Goal: Task Accomplishment & Management: Complete application form

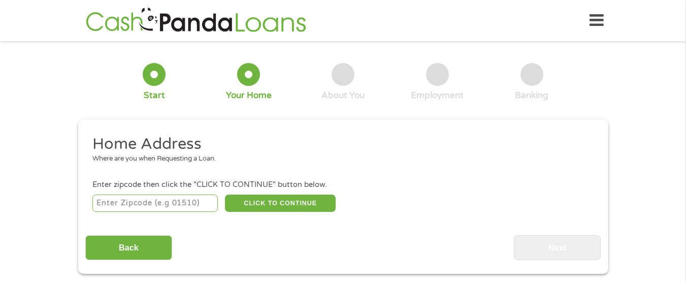
click at [130, 197] on input "number" at bounding box center [154, 203] width 125 height 17
type input "08054"
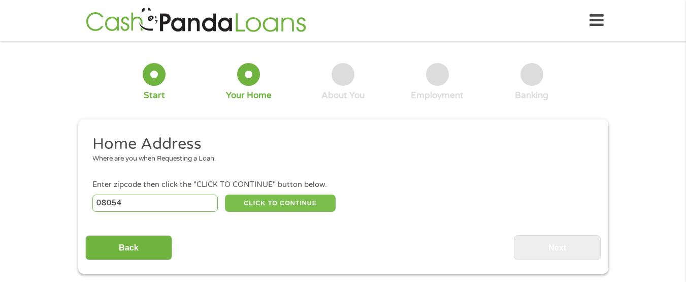
click at [257, 203] on button "CLICK TO CONTINUE" at bounding box center [280, 203] width 111 height 17
type input "08054"
type input "[GEOGRAPHIC_DATA]"
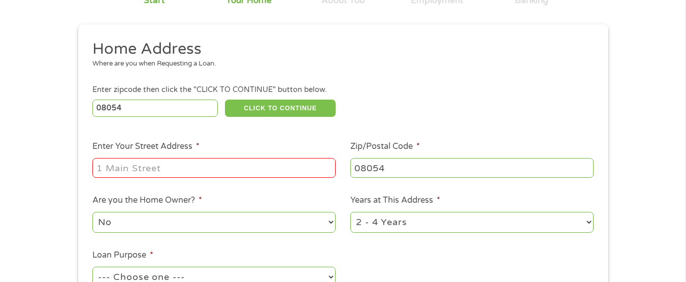
scroll to position [102, 0]
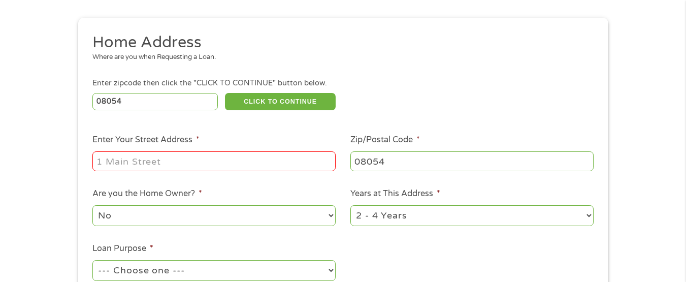
click at [216, 159] on input "Enter Your Street Address *" at bounding box center [213, 160] width 243 height 19
type input "[STREET_ADDRESS]"
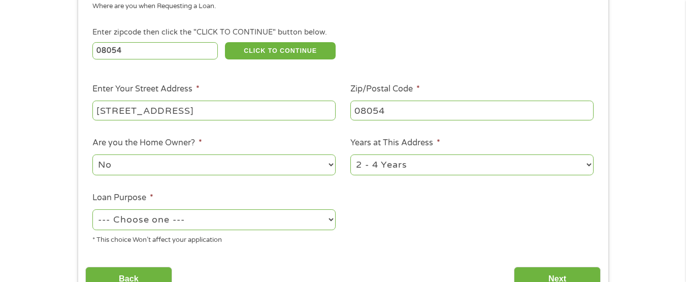
click at [589, 169] on select "1 Year or less 1 - 2 Years 2 - 4 Years Over 4 Years" at bounding box center [471, 164] width 243 height 21
select select "60months"
click at [350, 154] on select "1 Year or less 1 - 2 Years 2 - 4 Years Over 4 Years" at bounding box center [471, 164] width 243 height 21
click at [328, 220] on select "--- Choose one --- Pay Bills Debt Consolidation Home Improvement Major Purchase…" at bounding box center [213, 219] width 243 height 21
select select "paybills"
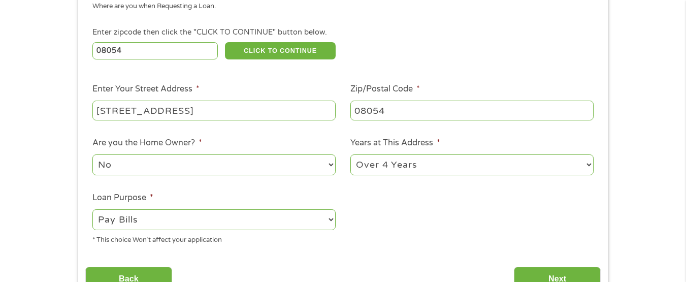
click at [92, 209] on select "--- Choose one --- Pay Bills Debt Consolidation Home Improvement Major Purchase…" at bounding box center [213, 219] width 243 height 21
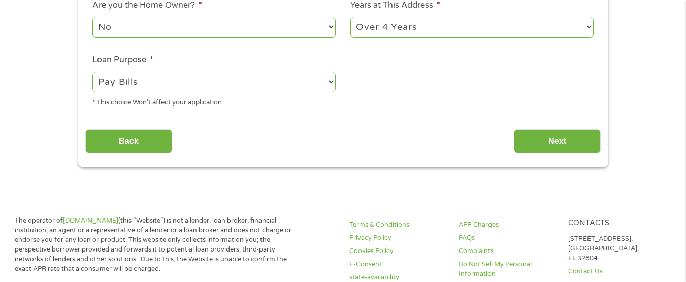
scroll to position [305, 0]
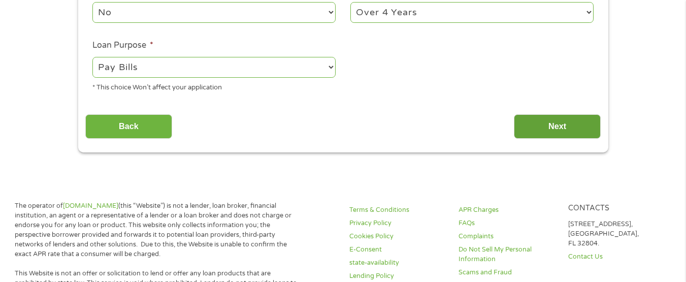
click at [553, 133] on input "Next" at bounding box center [557, 126] width 87 height 25
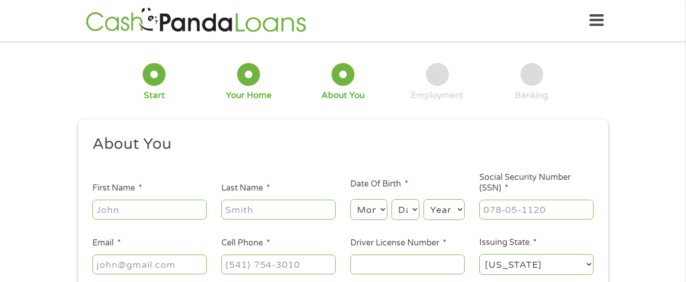
scroll to position [4, 4]
click at [182, 210] on input "First Name *" at bounding box center [149, 209] width 114 height 19
type input "[PERSON_NAME]"
type input "Hall"
type input "[EMAIL_ADDRESS][DOMAIN_NAME]"
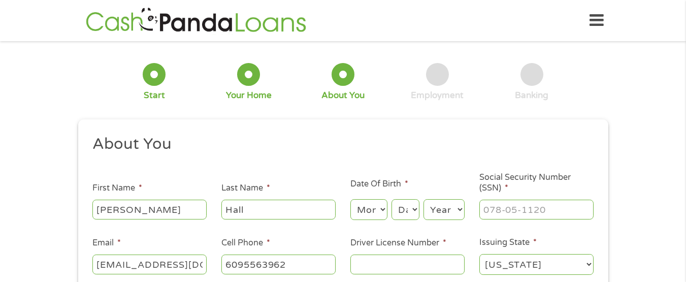
type input "[PHONE_NUMBER]"
click at [383, 207] on select "Month 1 2 3 4 5 6 7 8 9 10 11 12" at bounding box center [368, 209] width 37 height 21
select select "2"
click at [350, 199] on select "Month 1 2 3 4 5 6 7 8 9 10 11 12" at bounding box center [368, 209] width 37 height 21
click at [412, 209] on select "Day 1 2 3 4 5 6 7 8 9 10 11 12 13 14 15 16 17 18 19 20 21 22 23 24 25 26 27 28 …" at bounding box center [405, 209] width 27 height 21
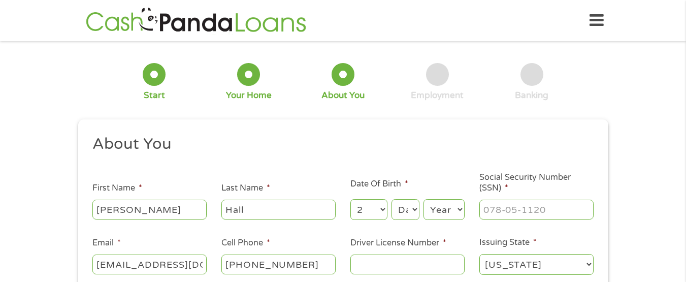
select select "28"
click at [392, 199] on select "Day 1 2 3 4 5 6 7 8 9 10 11 12 13 14 15 16 17 18 19 20 21 22 23 24 25 26 27 28 …" at bounding box center [405, 209] width 27 height 21
click at [448, 210] on select "Year [DATE] 2006 2005 2004 2003 2002 2001 2000 1999 1998 1997 1996 1995 1994 19…" at bounding box center [444, 209] width 41 height 21
select select "1962"
click at [424, 199] on select "Year [DATE] 2006 2005 2004 2003 2002 2001 2000 1999 1998 1997 1996 1995 1994 19…" at bounding box center [444, 209] width 41 height 21
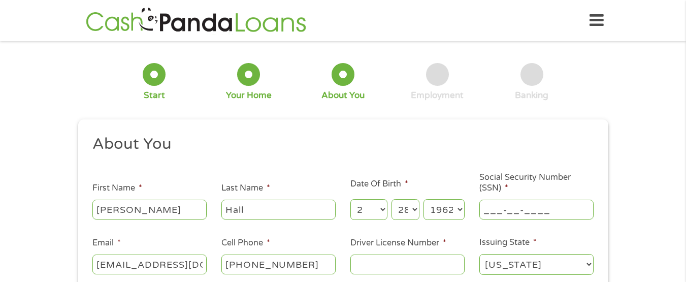
click at [495, 210] on input "___-__-____" at bounding box center [536, 209] width 114 height 19
type input "154-62-9314"
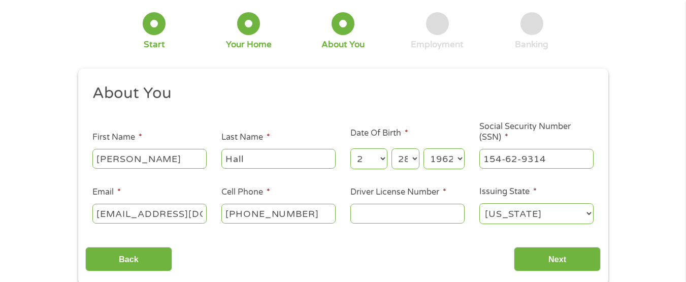
click at [361, 210] on input "Driver License Number *" at bounding box center [407, 213] width 114 height 19
type input "H02885626452622"
click at [584, 251] on input "Next" at bounding box center [557, 259] width 87 height 25
click at [574, 261] on input "Next" at bounding box center [557, 259] width 87 height 25
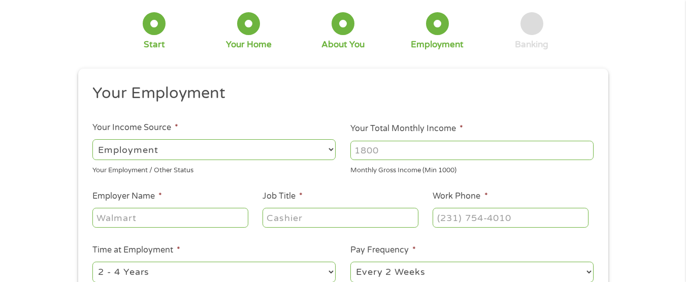
scroll to position [0, 0]
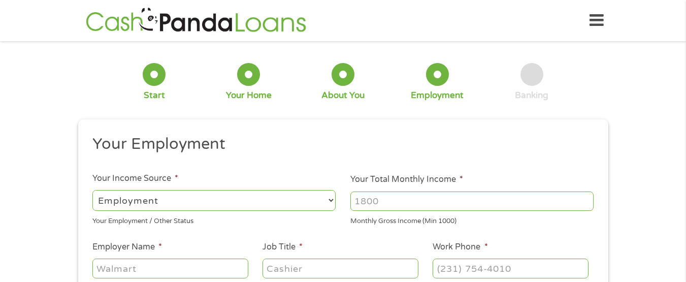
click at [433, 202] on input "Your Total Monthly Income *" at bounding box center [471, 200] width 243 height 19
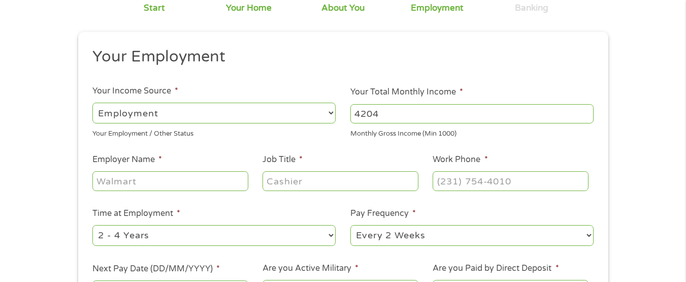
scroll to position [102, 0]
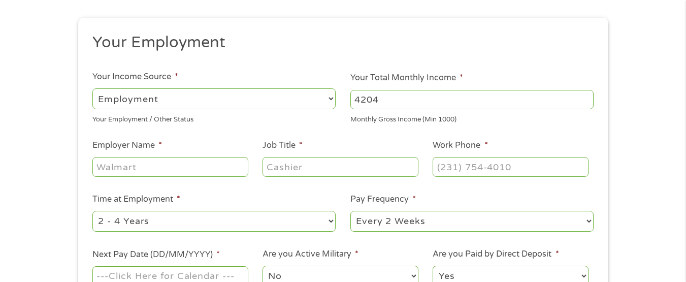
type input "4204"
click at [201, 172] on input "Employer Name *" at bounding box center [169, 166] width 155 height 19
type input "Merakey"
click at [277, 166] on input "Job Title *" at bounding box center [340, 166] width 155 height 19
type input "Program Director"
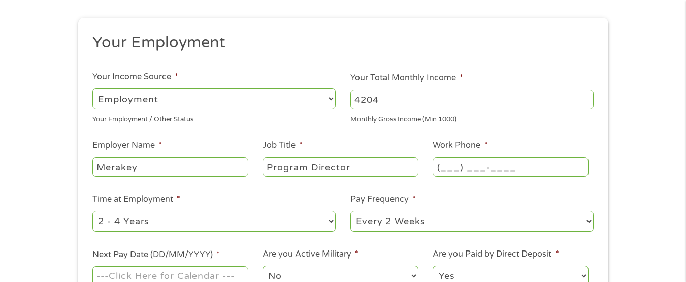
click at [449, 164] on input "(___) ___-____" at bounding box center [510, 166] width 155 height 19
type input "[PHONE_NUMBER]"
click at [329, 217] on select "--- Choose one --- 1 Year or less 1 - 2 Years 2 - 4 Years Over 4 Years" at bounding box center [213, 221] width 243 height 21
select select "60months"
click at [92, 211] on select "--- Choose one --- 1 Year or less 1 - 2 Years 2 - 4 Years Over 4 Years" at bounding box center [213, 221] width 243 height 21
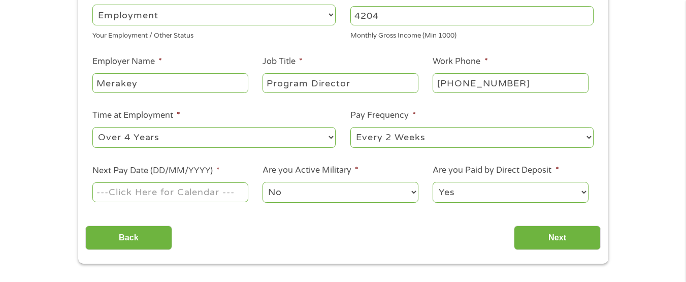
scroll to position [203, 0]
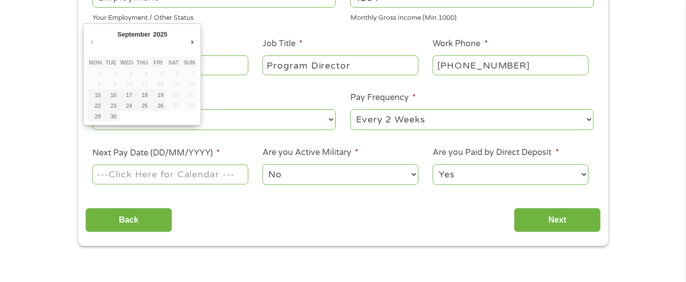
click at [176, 167] on input "Next Pay Date (DD/MM/YYYY) *" at bounding box center [169, 174] width 155 height 19
type input "[DATE]"
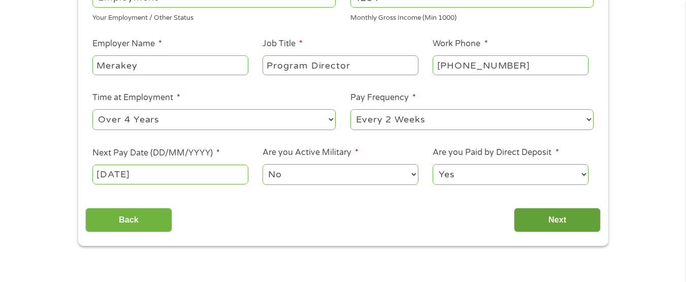
click at [559, 214] on input "Next" at bounding box center [557, 220] width 87 height 25
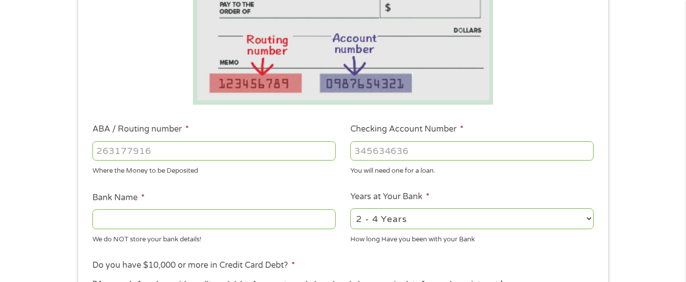
click at [260, 147] on input "ABA / Routing number *" at bounding box center [213, 150] width 243 height 19
type input "256074974"
type input "NAVY FEDERAL CREDIT UNION"
type input "256074974"
click at [413, 156] on input "Checking Account Number *" at bounding box center [471, 150] width 243 height 19
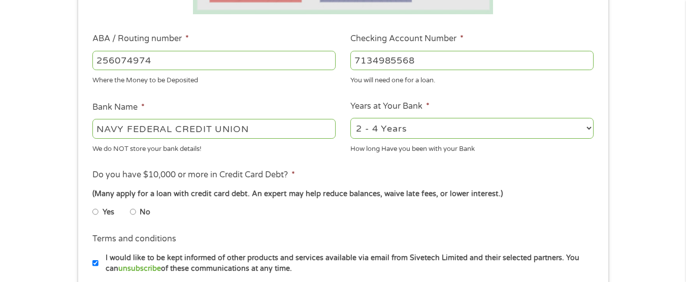
scroll to position [305, 0]
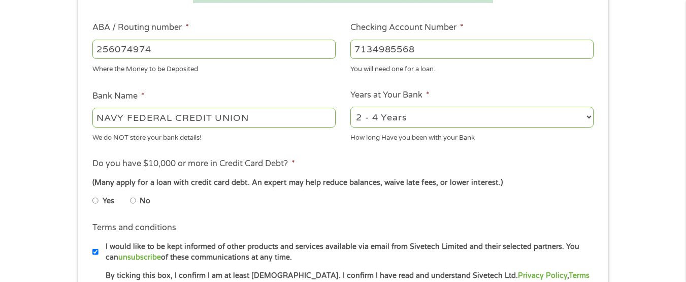
type input "7134985568"
click at [581, 117] on select "2 - 4 Years 6 - 12 Months 1 - 2 Years Over 4 Years" at bounding box center [471, 117] width 243 height 21
select select "60months"
click at [350, 107] on select "2 - 4 Years 6 - 12 Months 1 - 2 Years Over 4 Years" at bounding box center [471, 117] width 243 height 21
click at [135, 199] on input "No" at bounding box center [133, 200] width 6 height 16
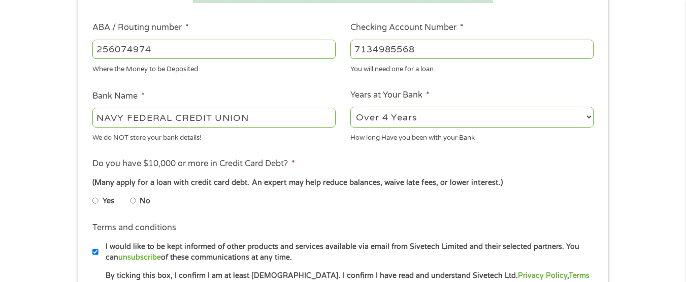
radio input "true"
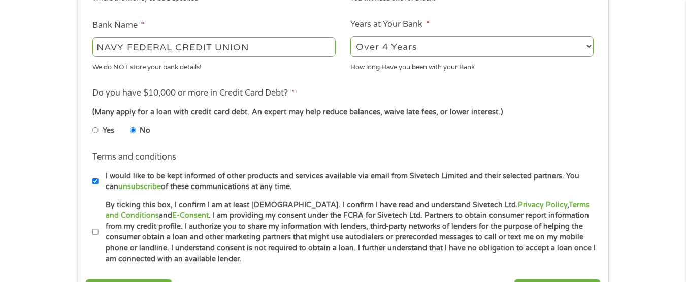
scroll to position [406, 0]
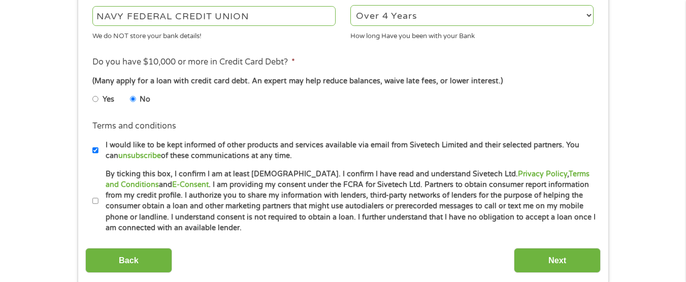
click at [92, 197] on li "Terms and conditions * By ticking this box, I confirm I am at least [DEMOGRAPHI…" at bounding box center [342, 201] width 515 height 65
click at [98, 201] on input "By ticking this box, I confirm I am at least [DEMOGRAPHIC_DATA]. I confirm I ha…" at bounding box center [95, 201] width 6 height 16
checkbox input "true"
click at [566, 250] on input "Next" at bounding box center [557, 260] width 87 height 25
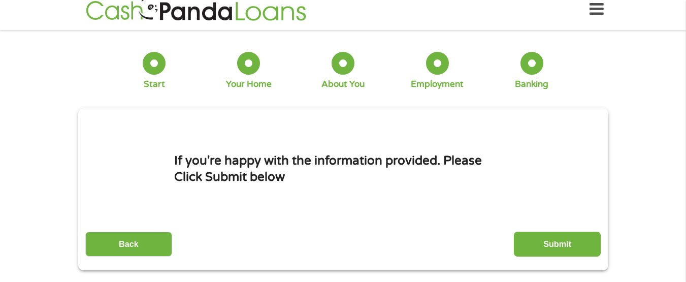
scroll to position [0, 0]
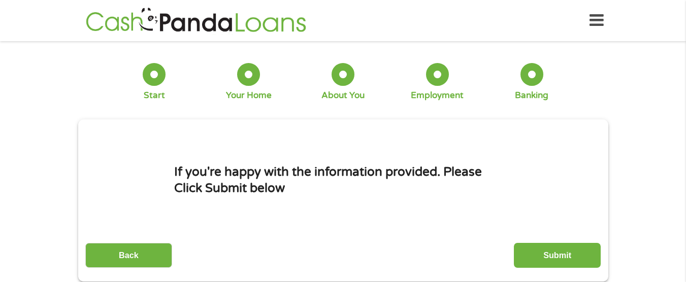
click at [566, 250] on input "Submit" at bounding box center [557, 255] width 87 height 25
